Goal: Task Accomplishment & Management: Manage account settings

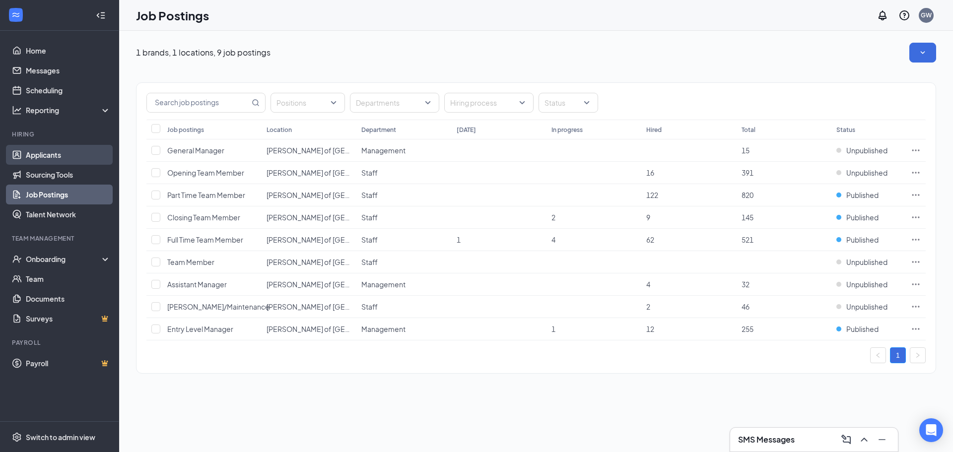
click at [77, 158] on link "Applicants" at bounding box center [68, 155] width 85 height 20
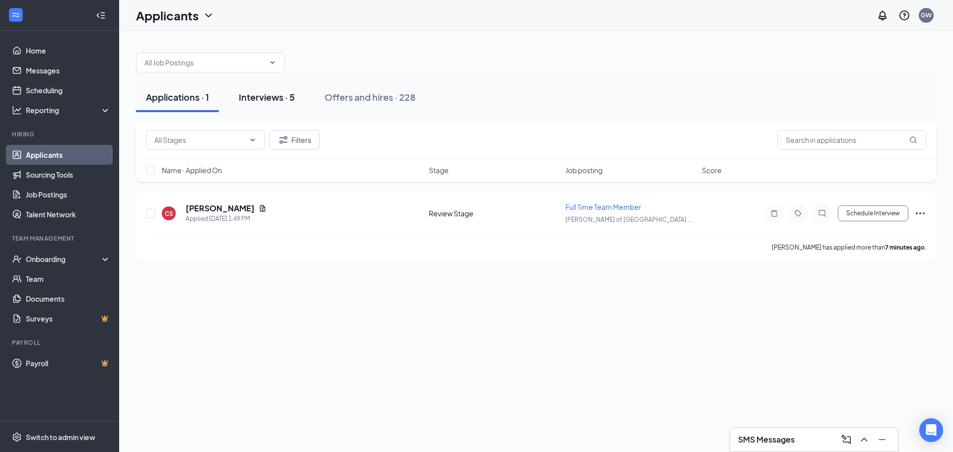
click at [273, 97] on div "Interviews · 5" at bounding box center [267, 97] width 56 height 12
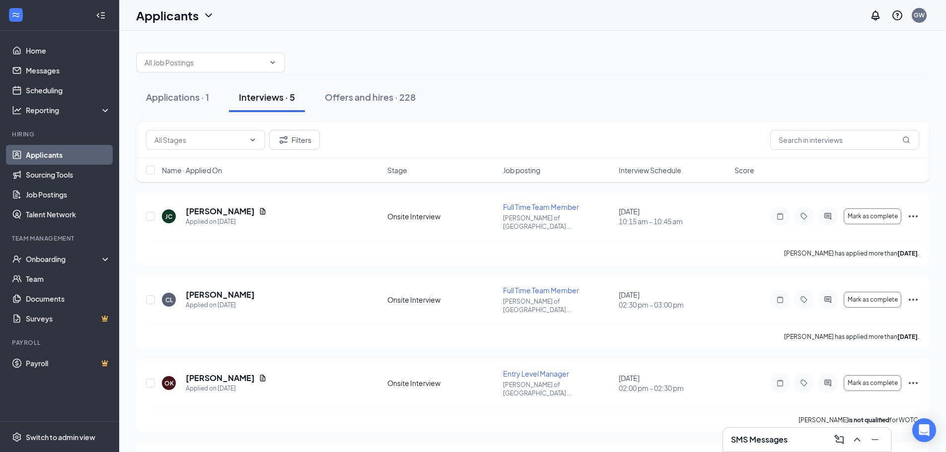
click at [646, 175] on span "Interview Schedule" at bounding box center [650, 170] width 63 height 10
click at [649, 173] on span "Interview Schedule" at bounding box center [650, 170] width 63 height 10
click at [910, 215] on icon "Ellipses" at bounding box center [913, 216] width 9 height 2
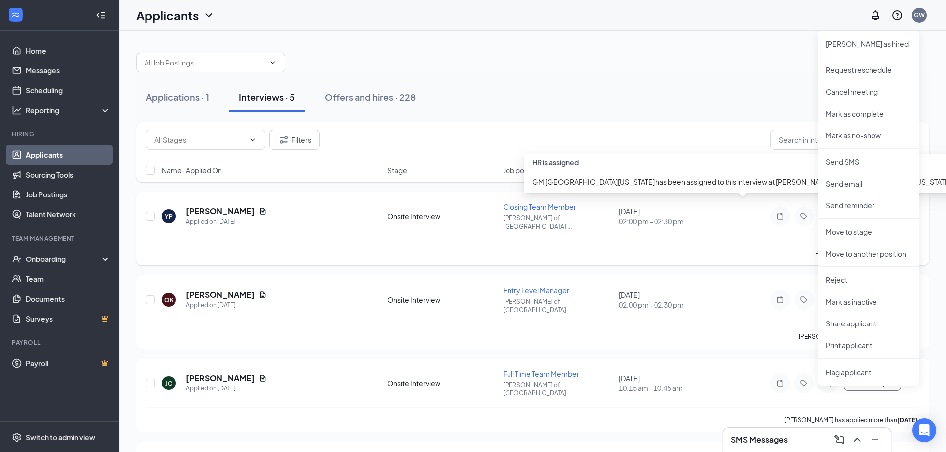
click at [723, 211] on div "[DATE] 02:00 pm - 02:30 pm" at bounding box center [674, 217] width 110 height 20
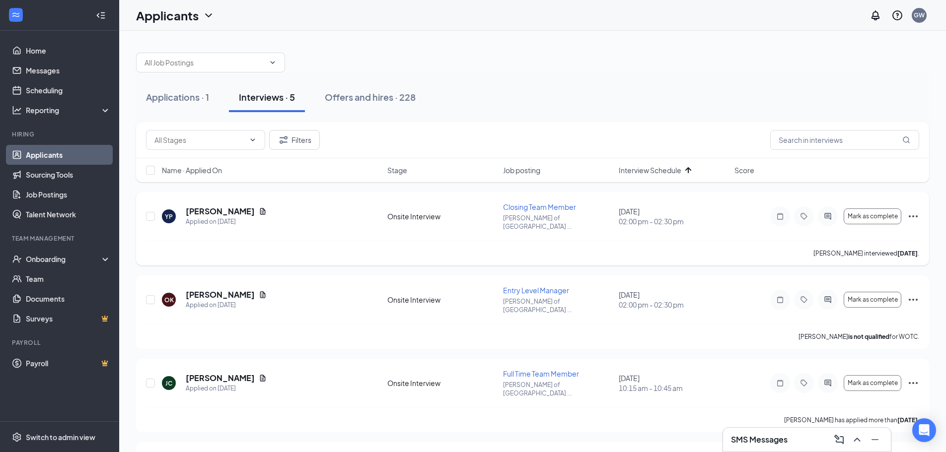
click at [914, 212] on icon "Ellipses" at bounding box center [913, 216] width 12 height 12
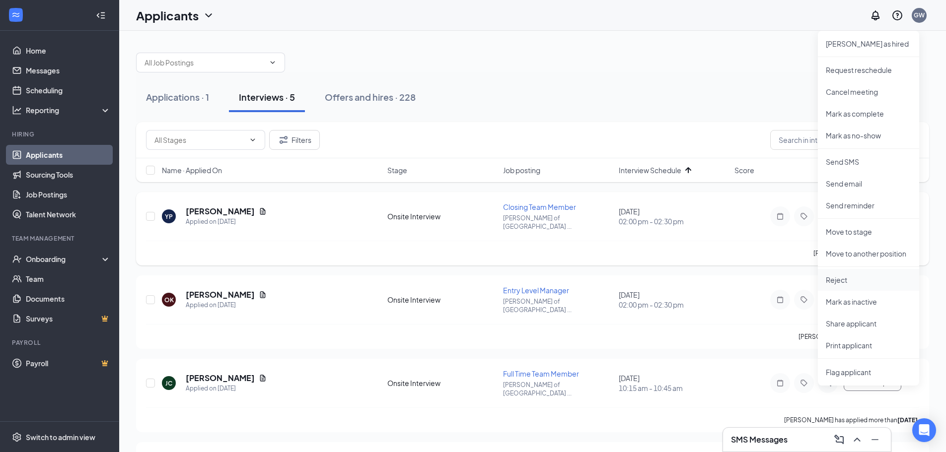
click at [863, 278] on p "Reject" at bounding box center [868, 280] width 85 height 10
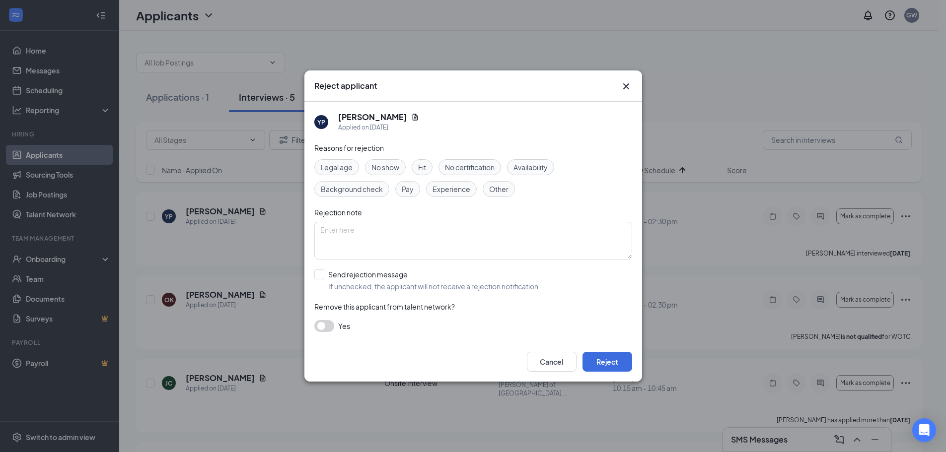
click at [387, 166] on span "No show" at bounding box center [385, 167] width 28 height 11
click at [615, 368] on button "Reject" at bounding box center [607, 362] width 50 height 20
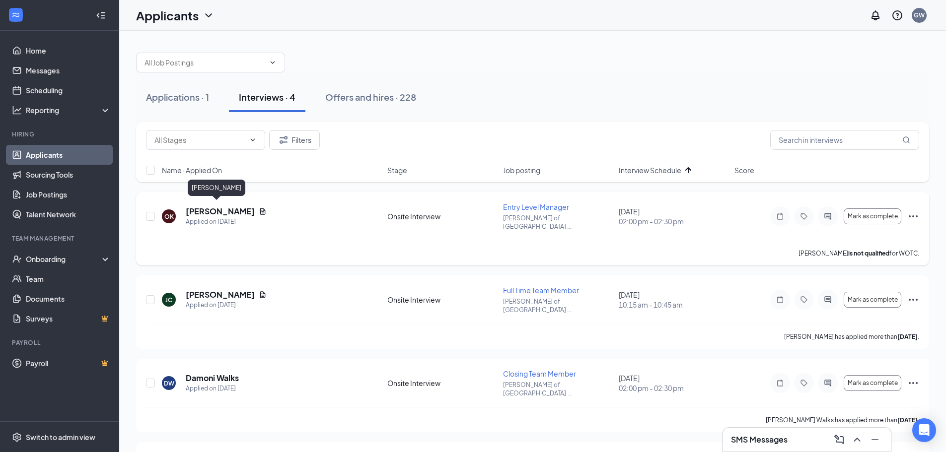
click at [218, 210] on h5 "[PERSON_NAME]" at bounding box center [220, 211] width 69 height 11
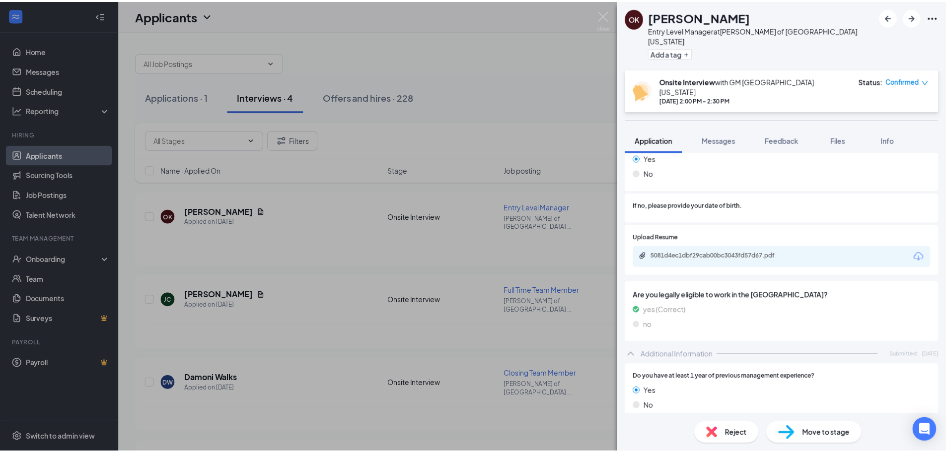
scroll to position [199, 0]
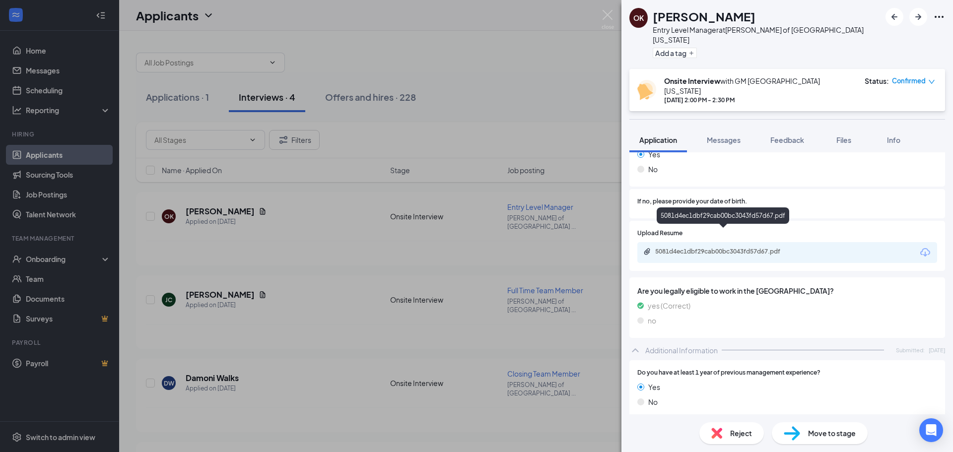
click at [721, 248] on div "5081d4ec1dbf29cab00bc3043fd57d67.pdf" at bounding box center [724, 252] width 139 height 8
click at [610, 18] on img at bounding box center [608, 19] width 12 height 19
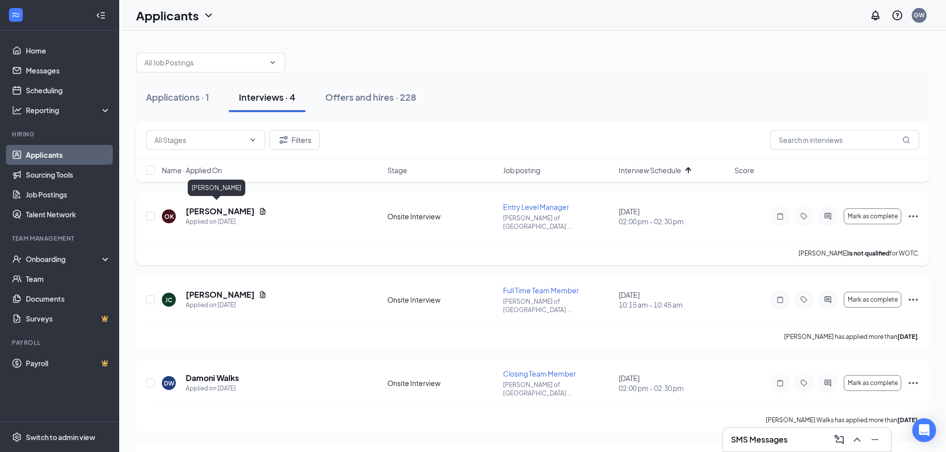
click at [209, 211] on h5 "[PERSON_NAME]" at bounding box center [220, 211] width 69 height 11
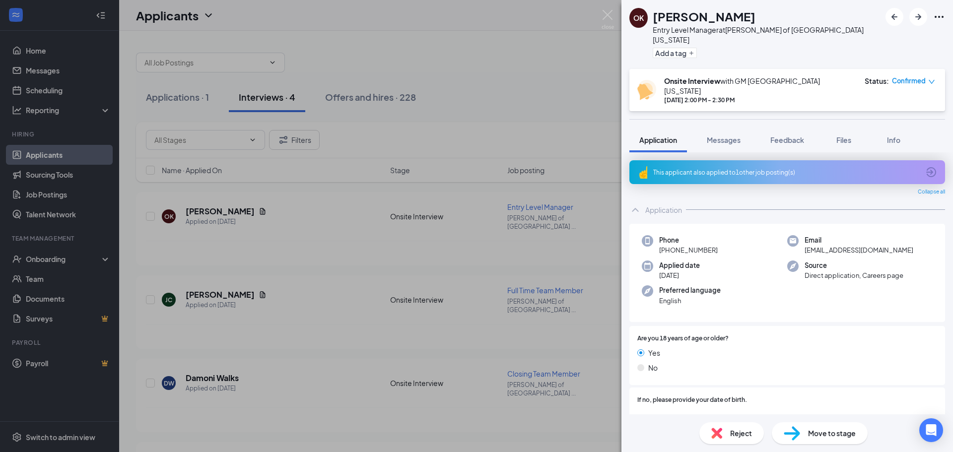
click at [775, 168] on div "This applicant also applied to 1 other job posting(s)" at bounding box center [786, 172] width 266 height 8
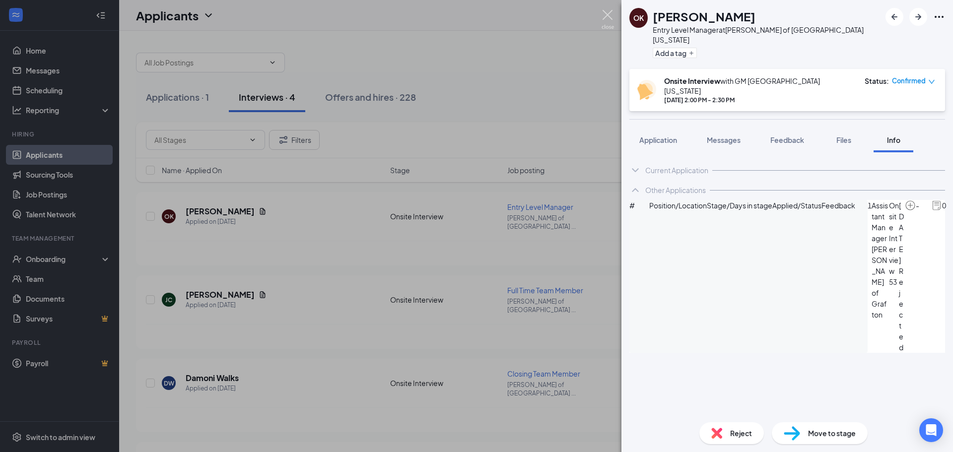
click at [607, 17] on img at bounding box center [608, 19] width 12 height 19
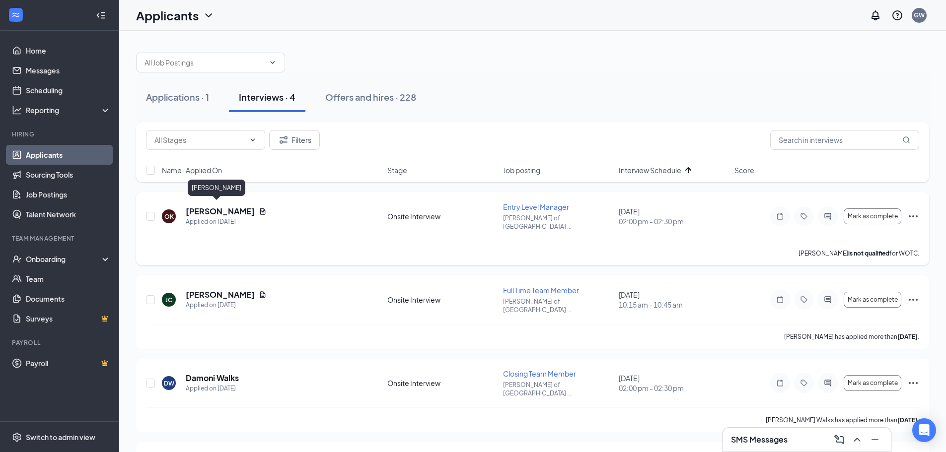
click at [219, 207] on h5 "[PERSON_NAME]" at bounding box center [220, 211] width 69 height 11
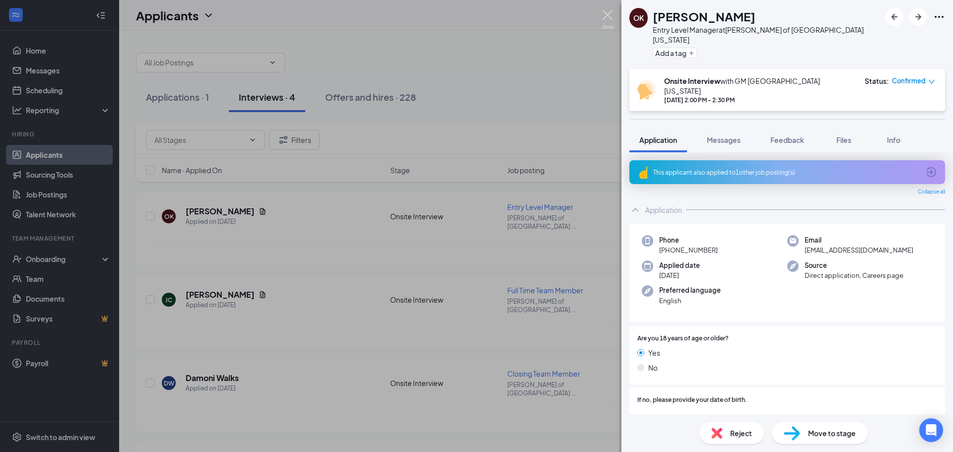
drag, startPoint x: 603, startPoint y: 12, endPoint x: 668, endPoint y: 0, distance: 66.7
click at [604, 12] on img at bounding box center [608, 19] width 12 height 19
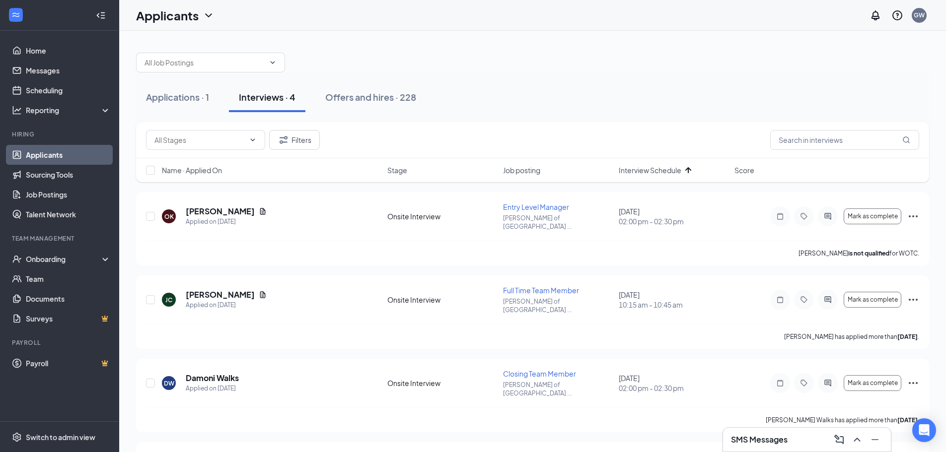
click at [571, 50] on div at bounding box center [532, 58] width 793 height 30
drag, startPoint x: 571, startPoint y: 50, endPoint x: 561, endPoint y: -60, distance: 110.7
drag, startPoint x: 561, startPoint y: -60, endPoint x: 0, endPoint y: 54, distance: 572.5
drag, startPoint x: 0, startPoint y: 54, endPoint x: 623, endPoint y: 89, distance: 623.6
click at [625, 89] on div "Applications · 1 Interviews · 4 Offers and hires · 228" at bounding box center [532, 97] width 793 height 30
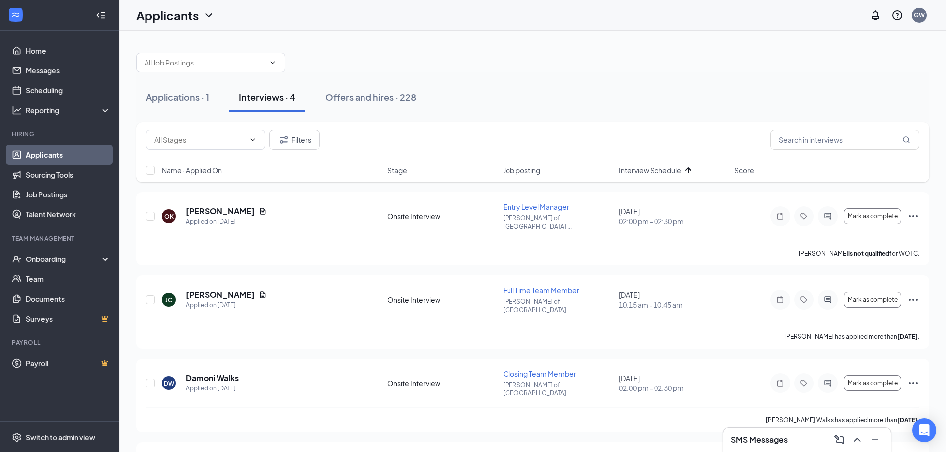
click at [619, 89] on div "Applications · 1 Interviews · 4 Offers and hires · 228" at bounding box center [532, 97] width 793 height 30
